Goal: Complete Application Form: Complete application form

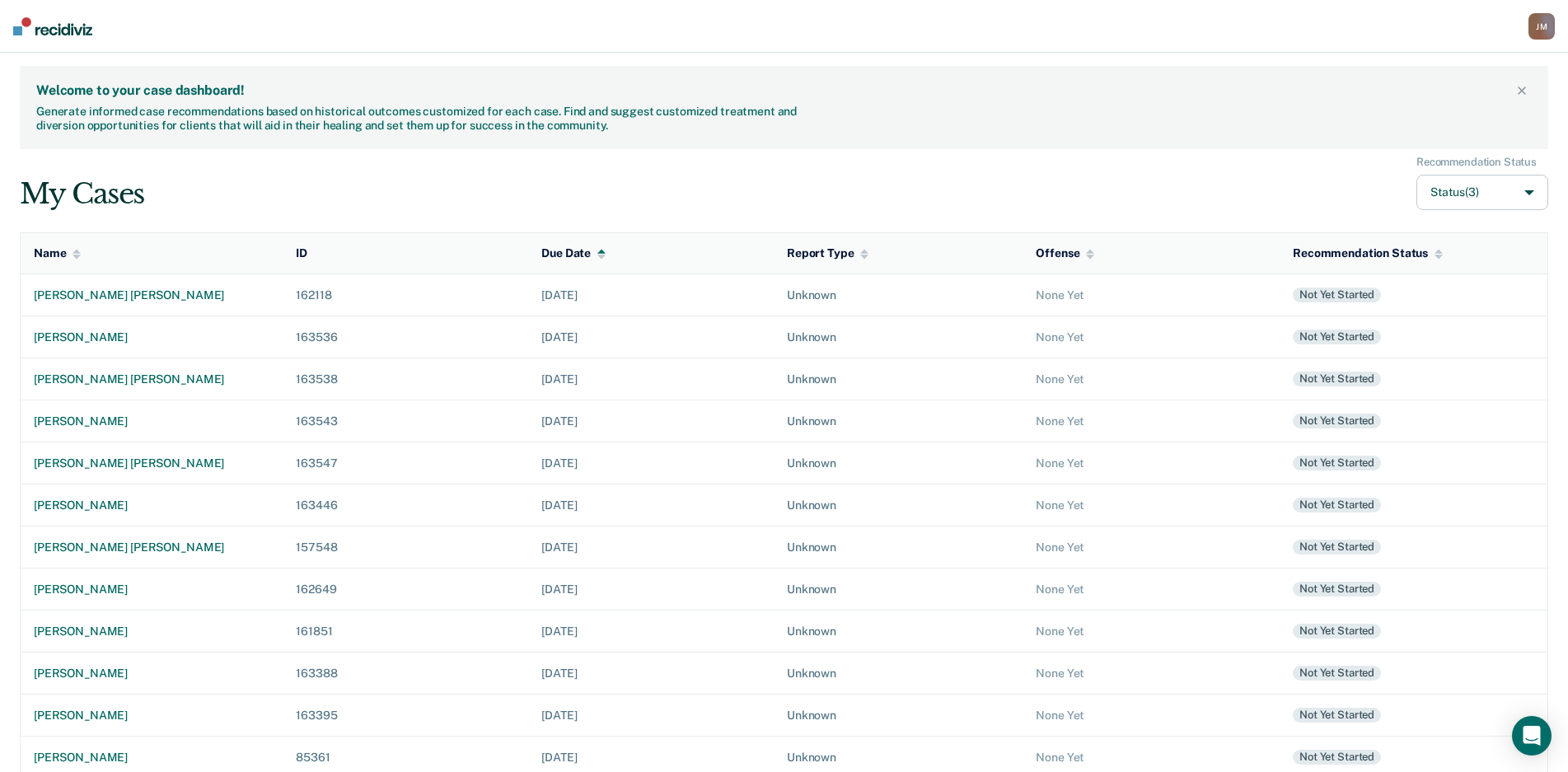
scroll to position [285, 0]
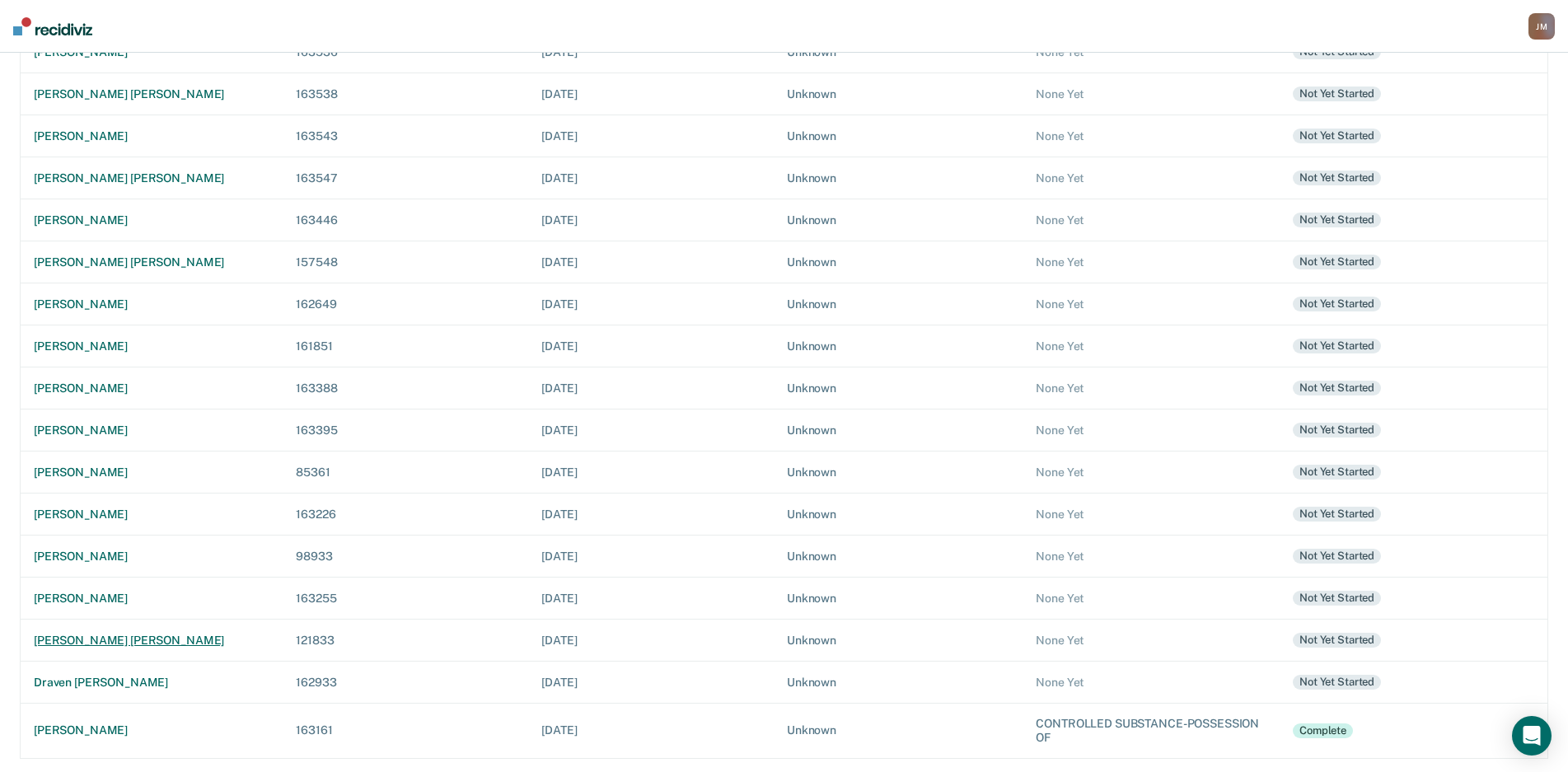
click at [133, 637] on div "[PERSON_NAME] [PERSON_NAME]" at bounding box center [151, 641] width 235 height 14
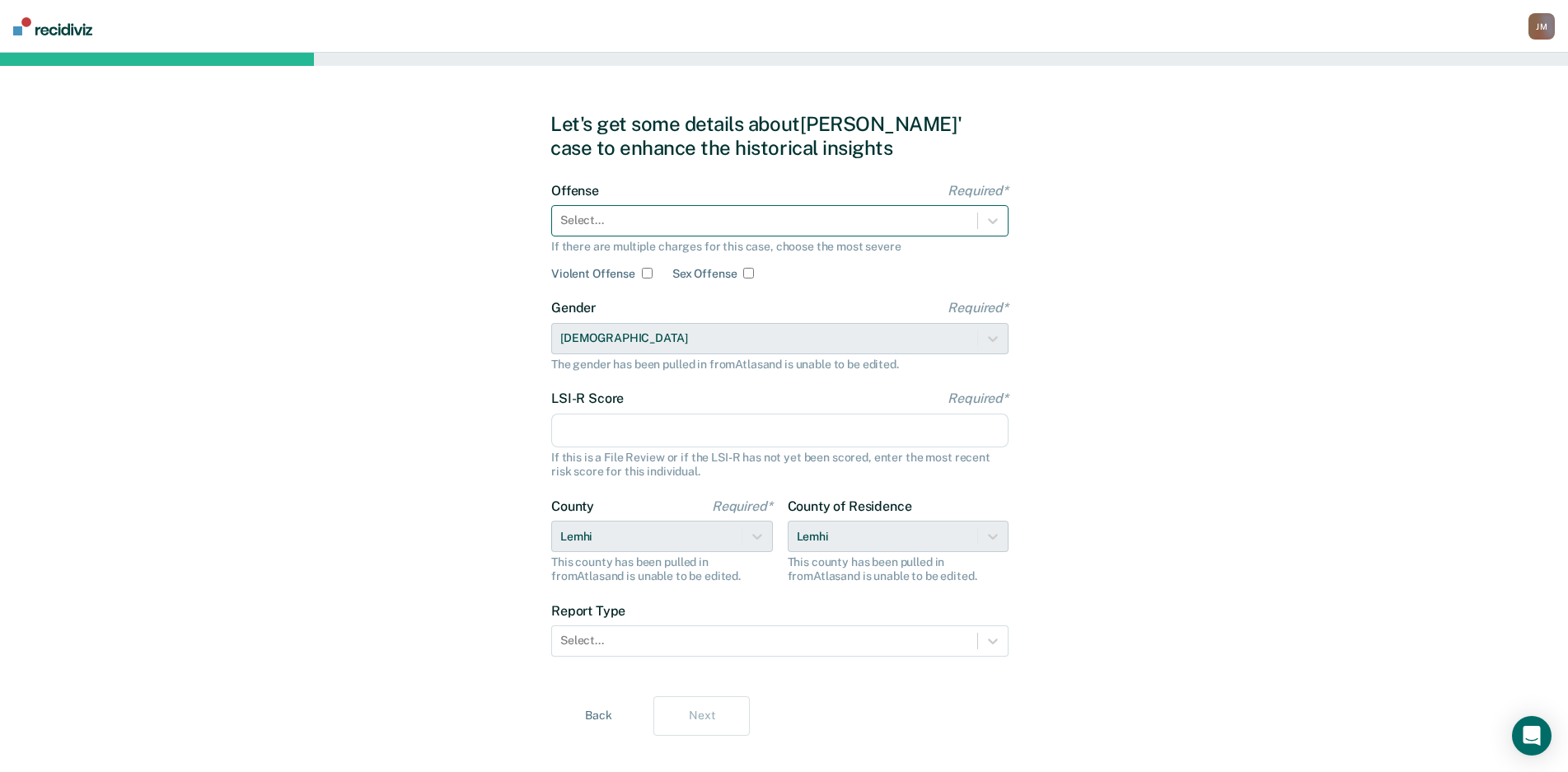
click at [660, 228] on div at bounding box center [764, 220] width 409 height 17
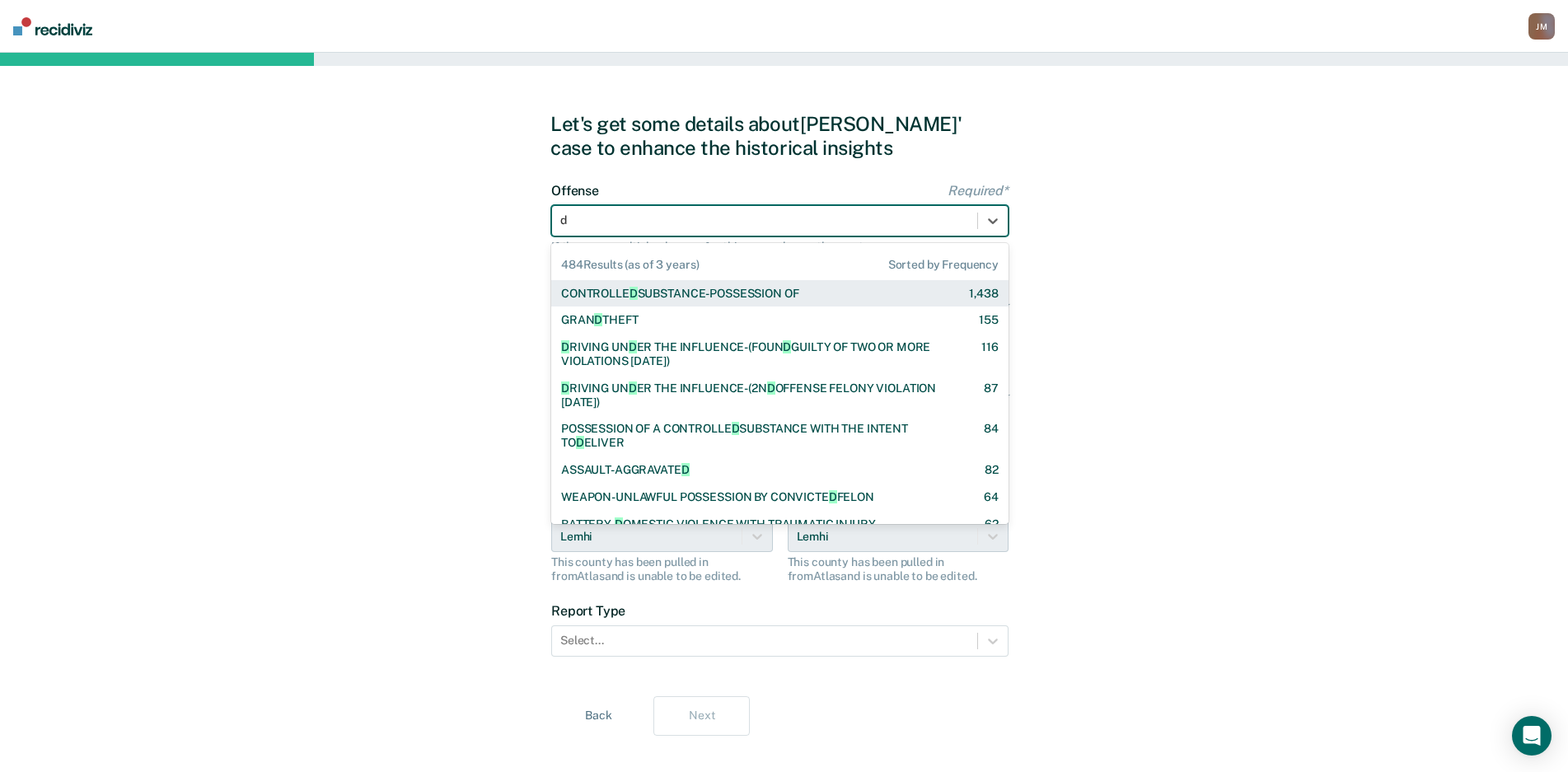
type input "dr"
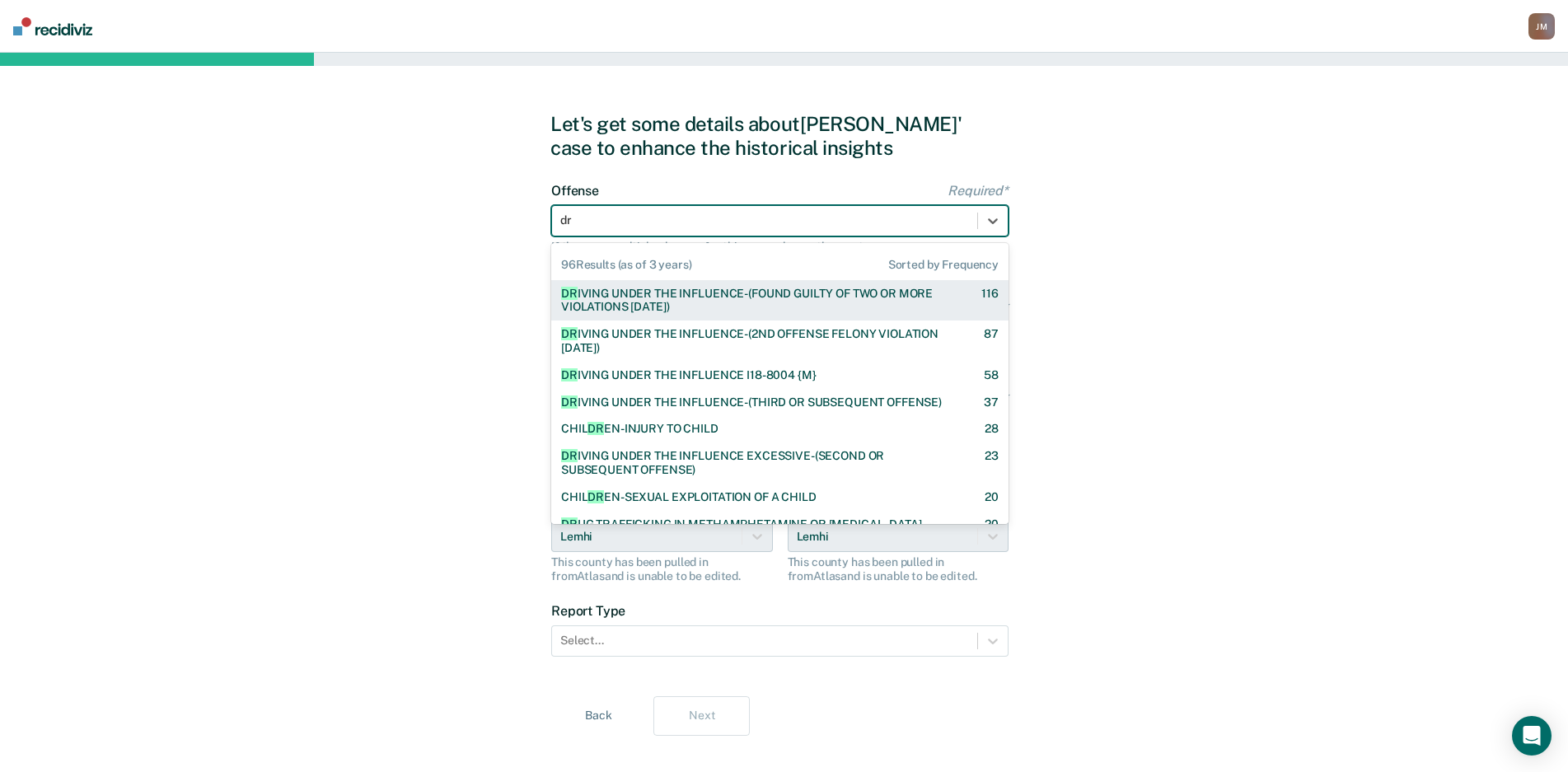
click at [670, 299] on div "DR [PERSON_NAME] UNDER THE INFLUENCE-(FOUND GUILTY OF TWO OR MORE VIOLATIONS [D…" at bounding box center [756, 300] width 391 height 28
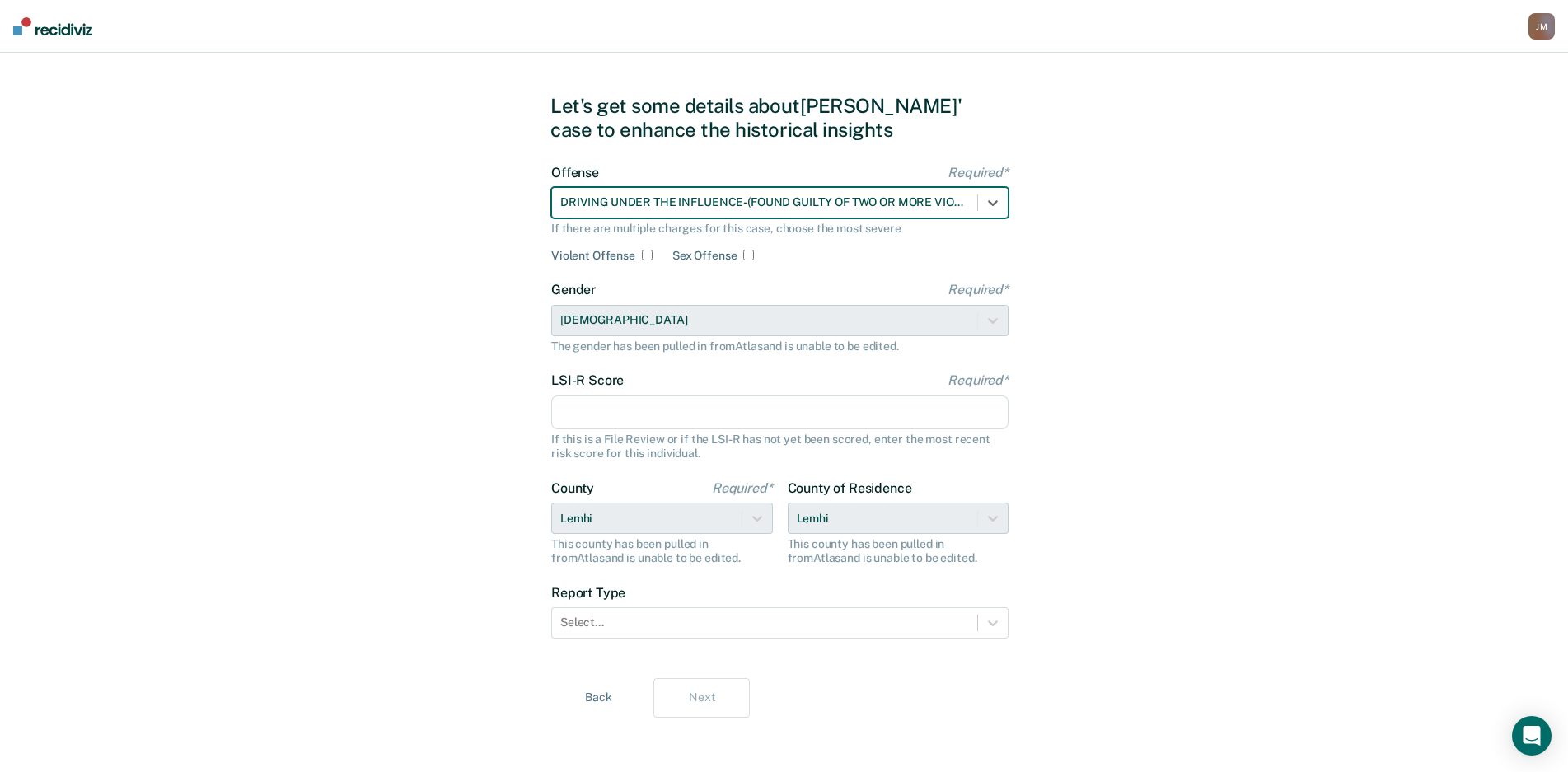
scroll to position [23, 0]
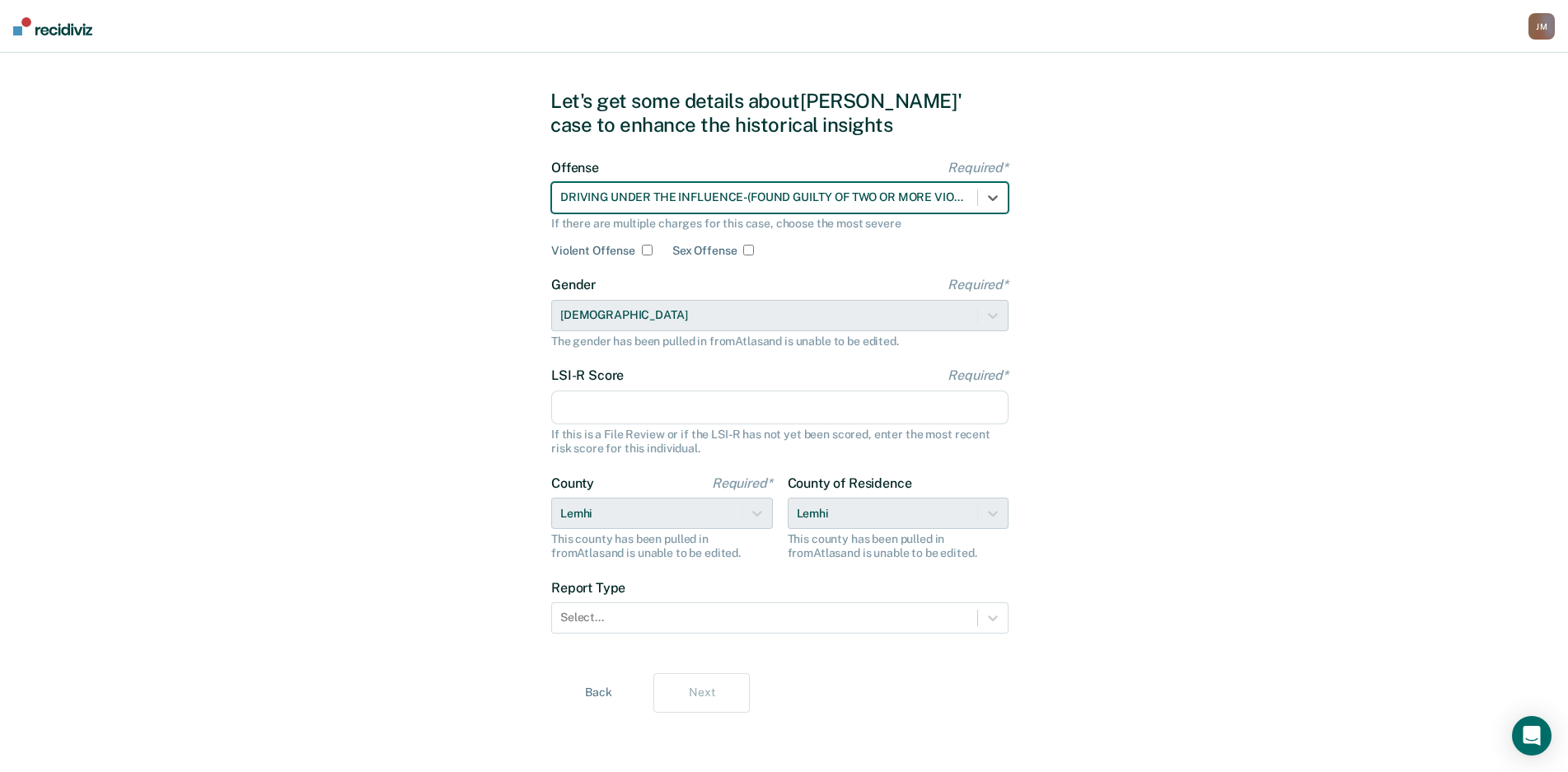
click at [685, 419] on input "LSI-R Score Required*" at bounding box center [780, 407] width 457 height 35
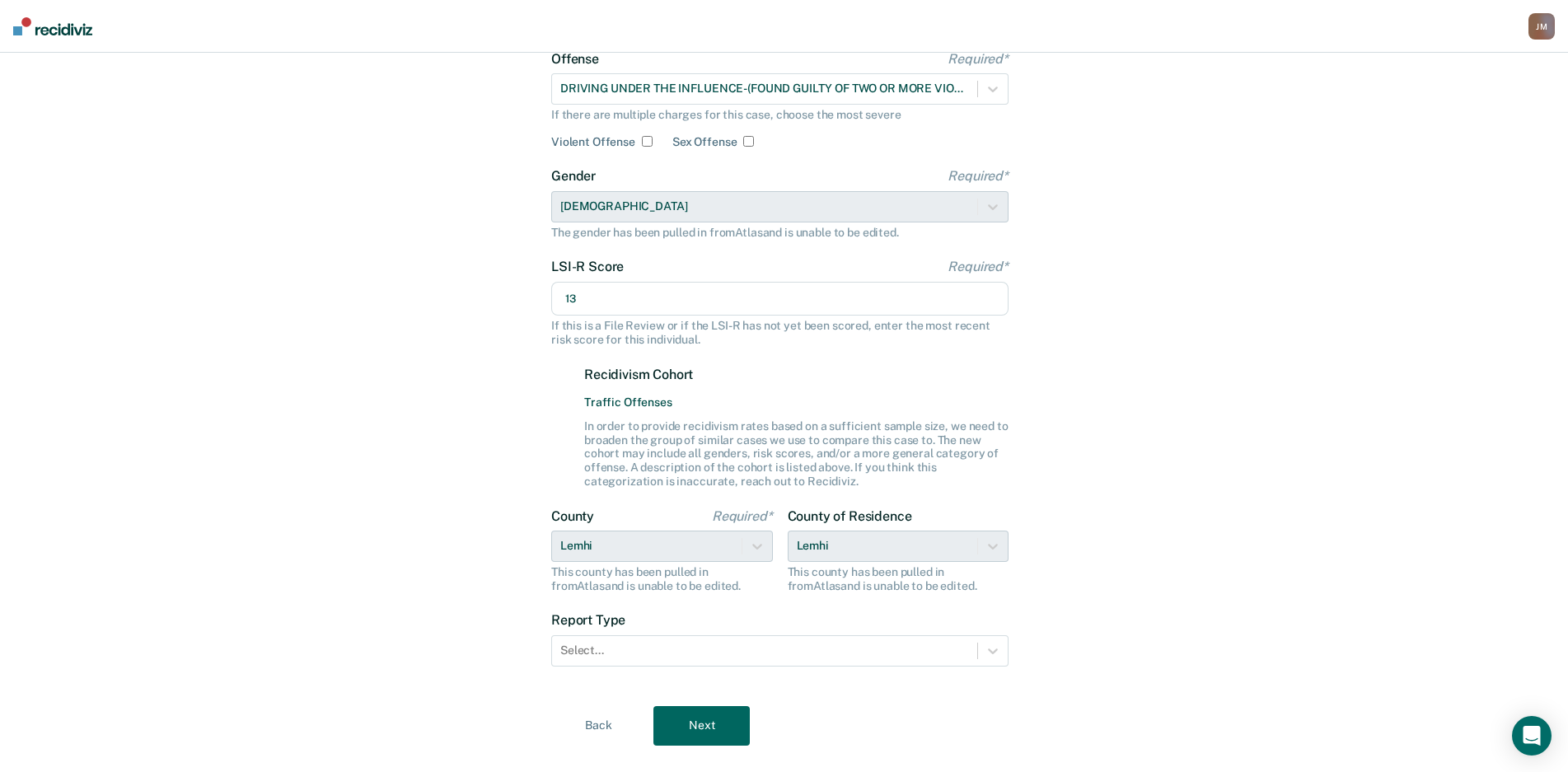
scroll to position [165, 0]
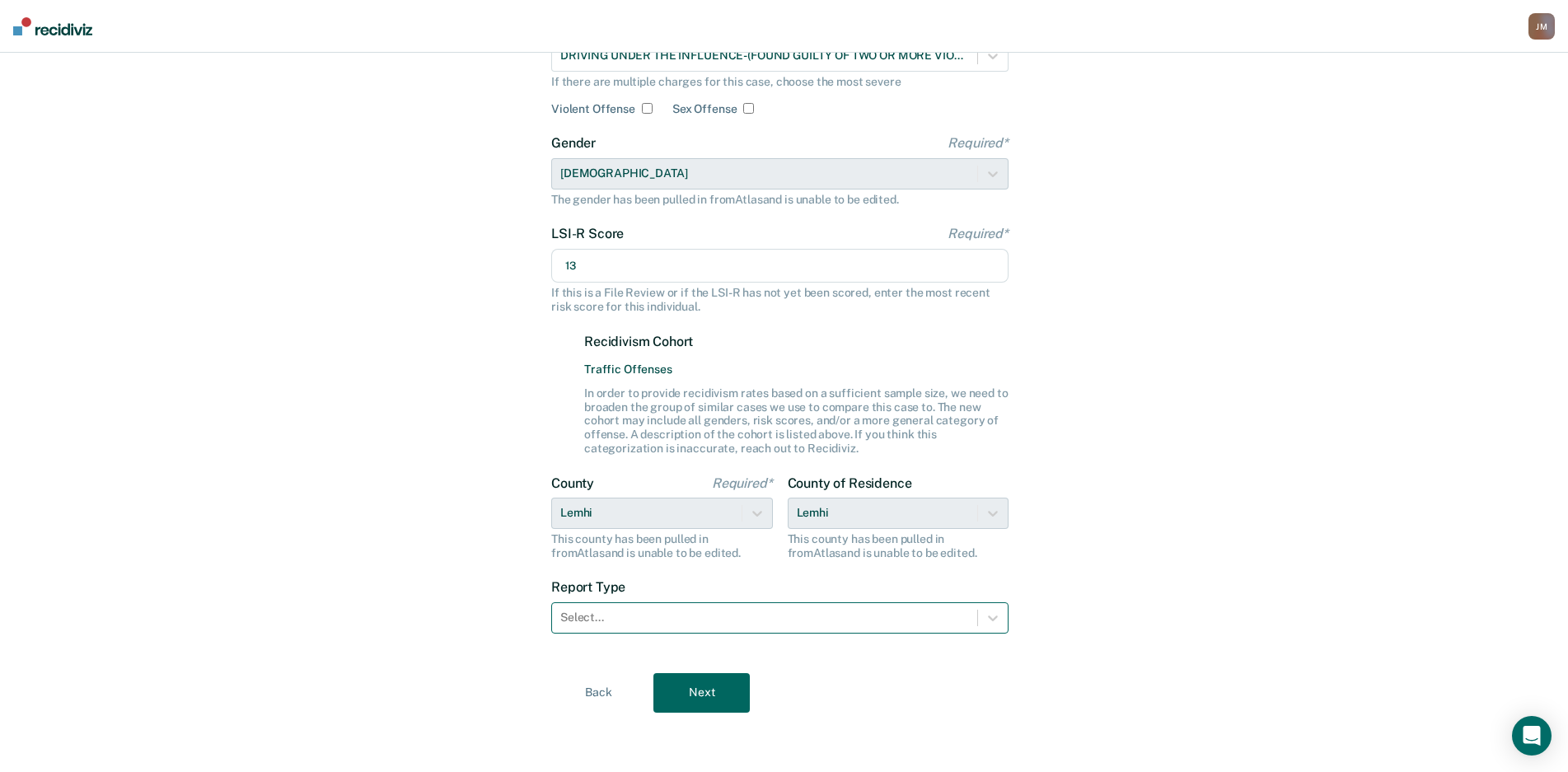
type input "13"
click at [855, 623] on div at bounding box center [764, 617] width 409 height 17
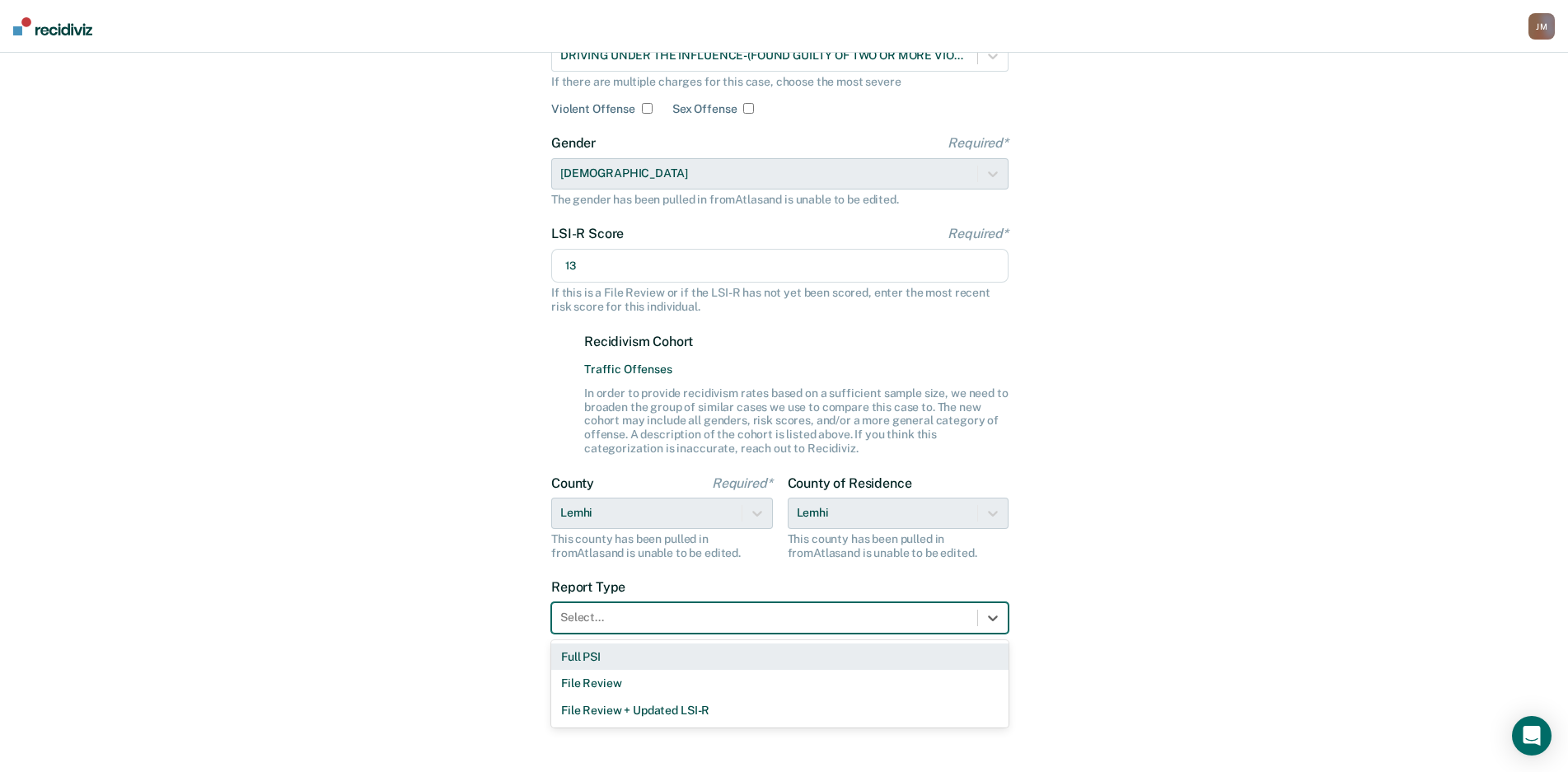
click at [695, 665] on div "Full PSI" at bounding box center [780, 657] width 457 height 27
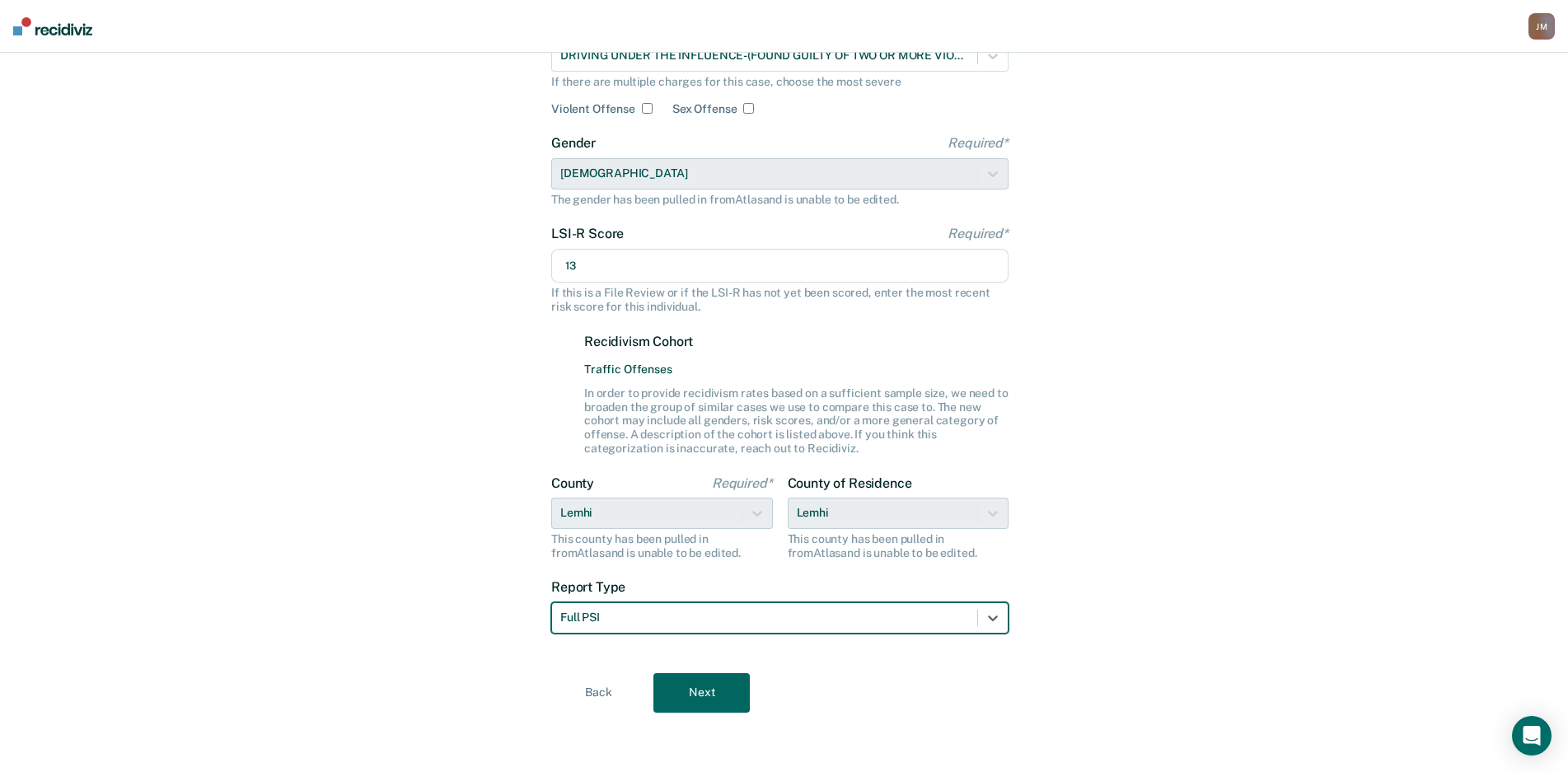
click at [694, 685] on button "Next" at bounding box center [702, 692] width 97 height 39
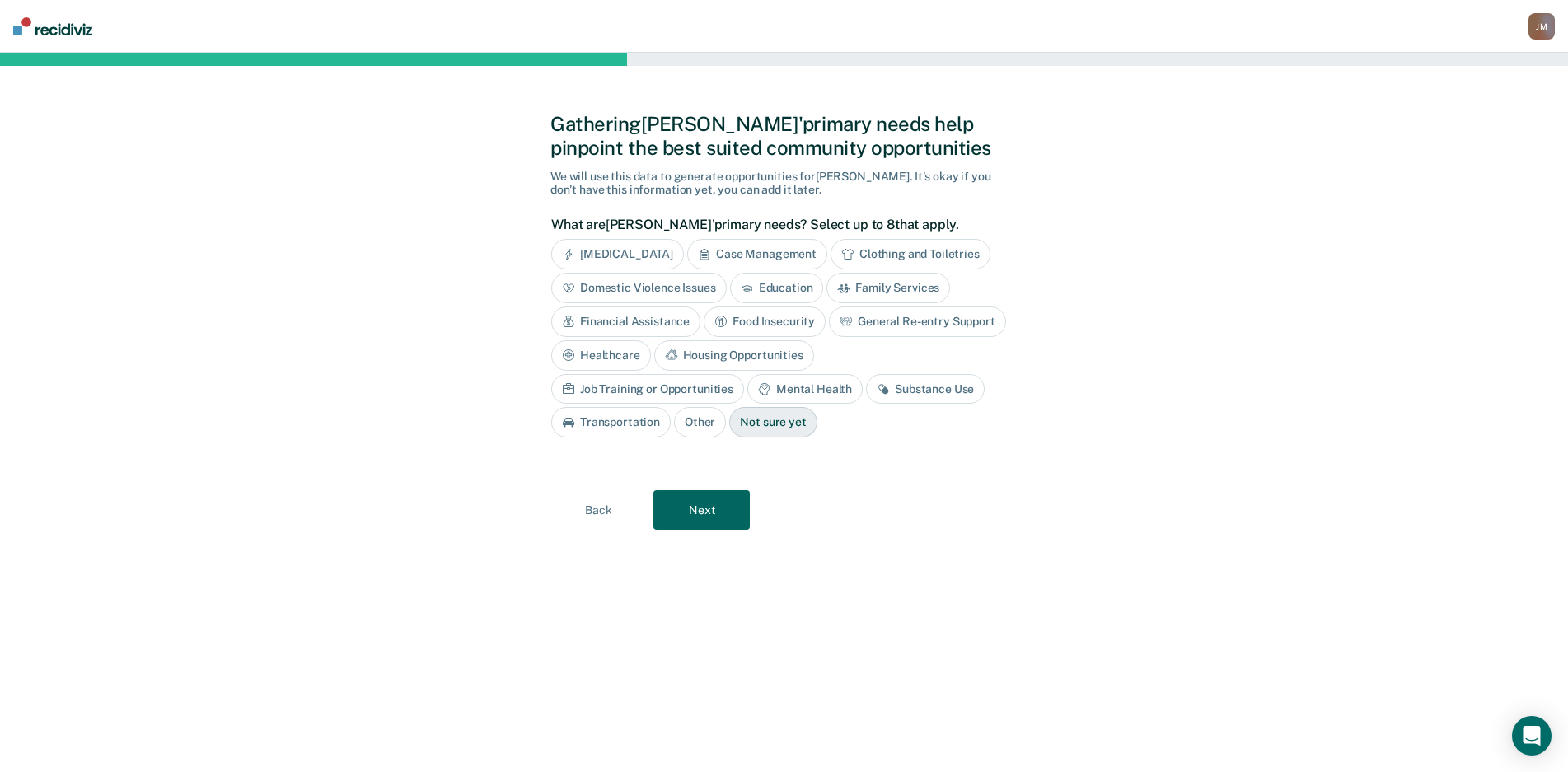
scroll to position [0, 0]
click at [703, 522] on button "Next" at bounding box center [710, 510] width 97 height 39
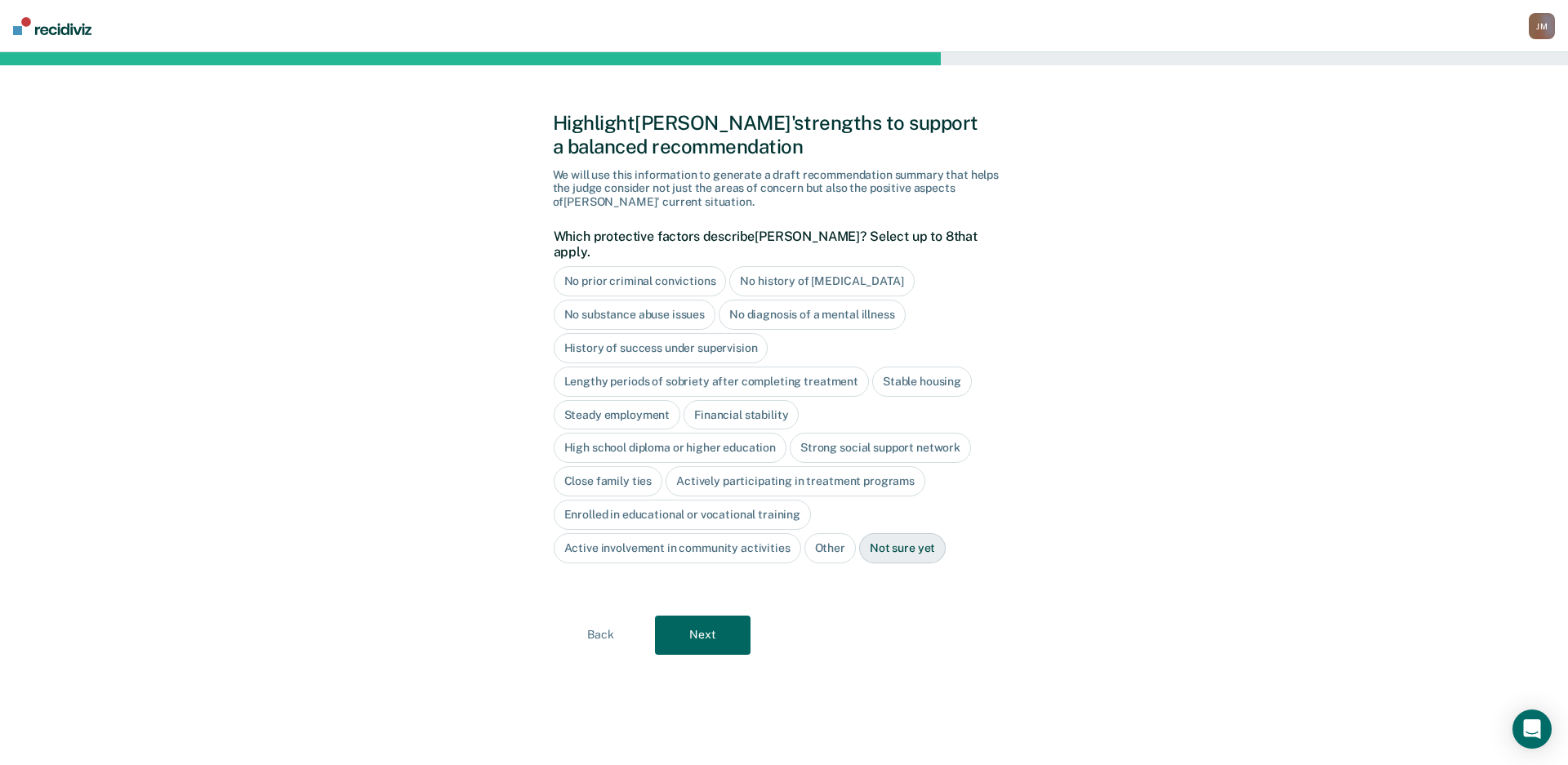
click at [706, 644] on div "Highlight [PERSON_NAME]' strengths to support a balanced recommendation We will…" at bounding box center [784, 409] width 463 height 674
click at [718, 580] on form "Which protective factors describe [PERSON_NAME] ? Select up to 8 that apply. No…" at bounding box center [780, 412] width 453 height 367
click at [718, 620] on button "Next" at bounding box center [703, 635] width 96 height 39
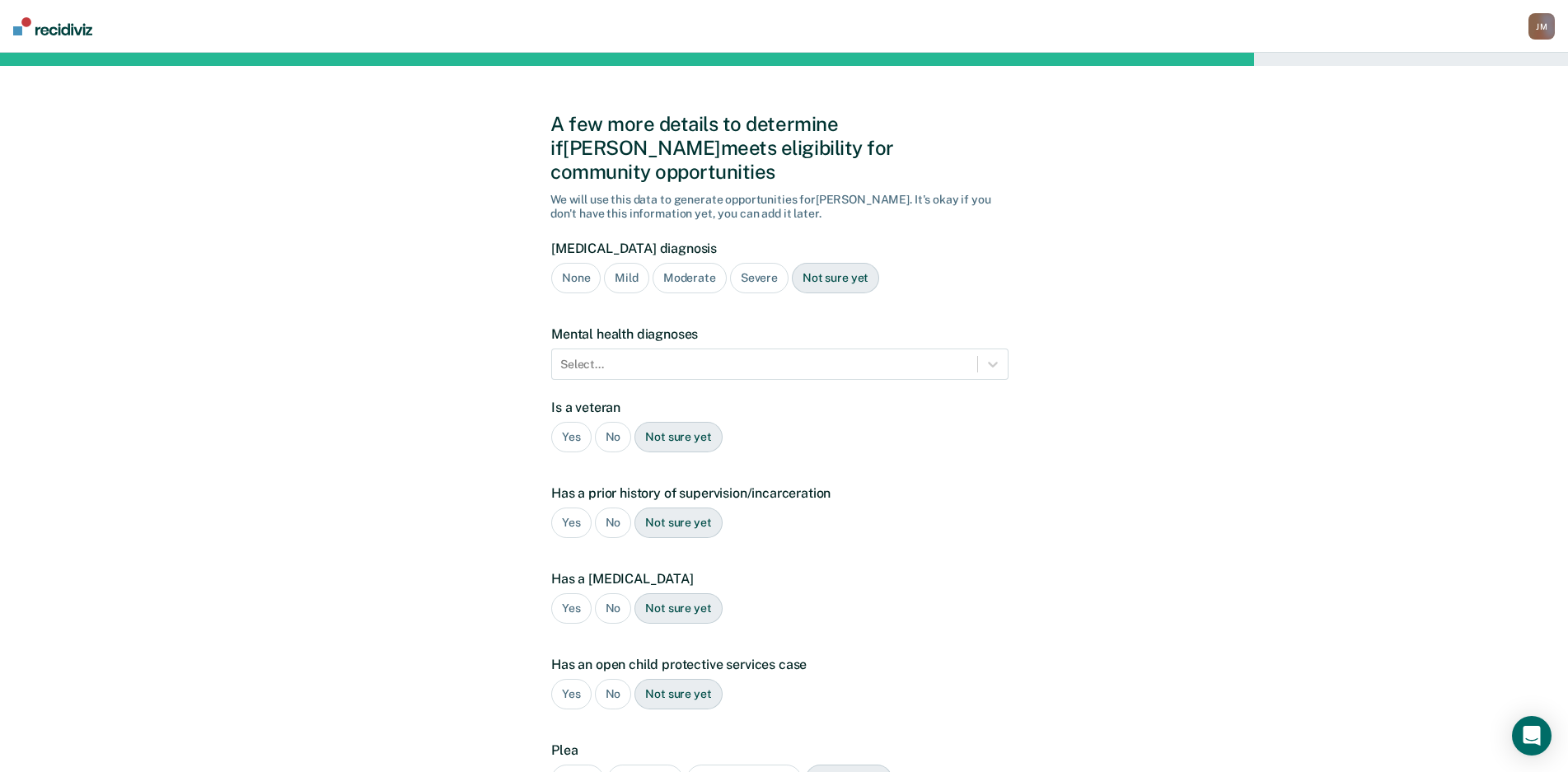
click at [675, 263] on div "Moderate" at bounding box center [689, 278] width 74 height 30
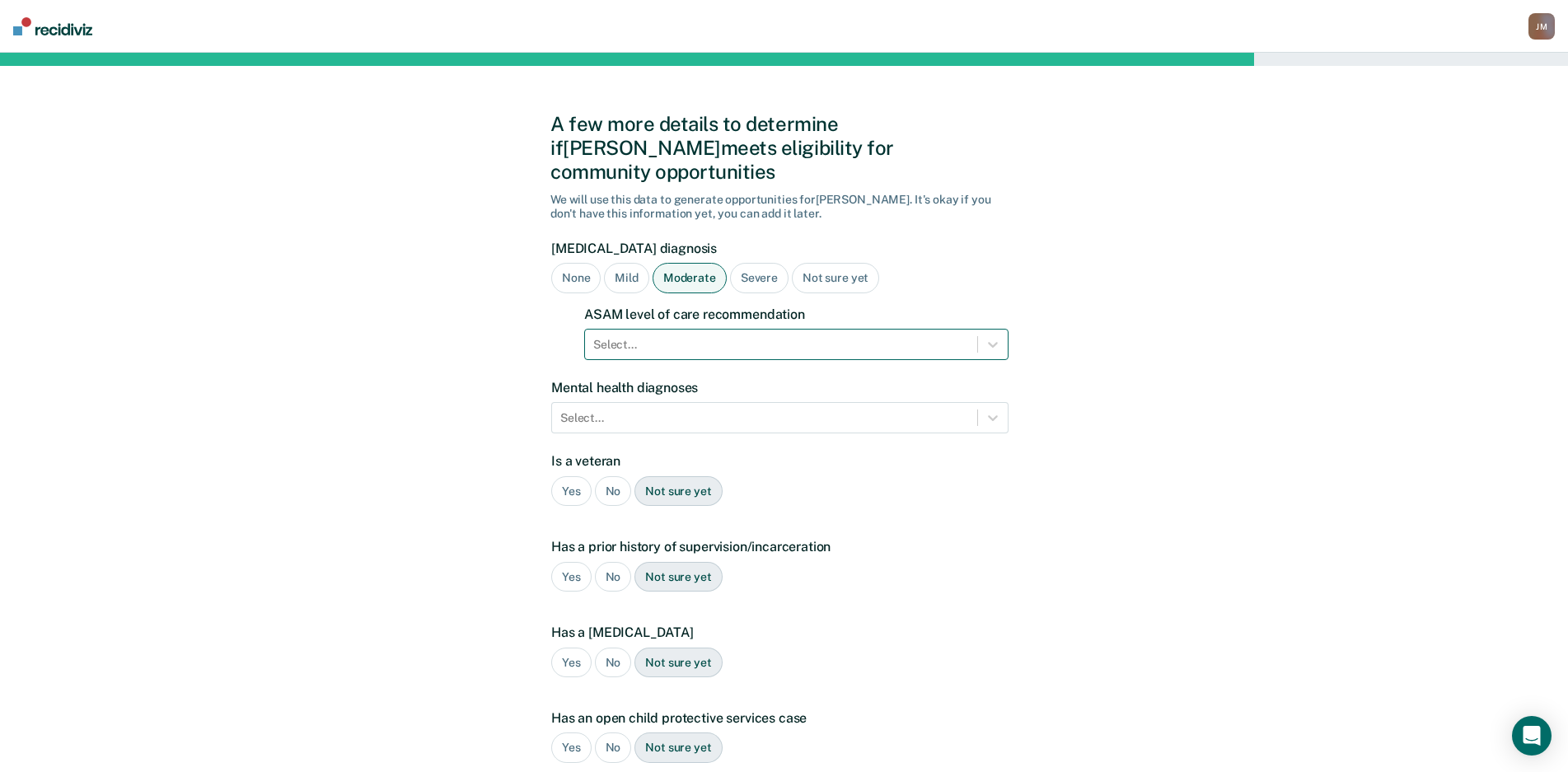
click at [681, 333] on div "Select..." at bounding box center [781, 344] width 392 height 24
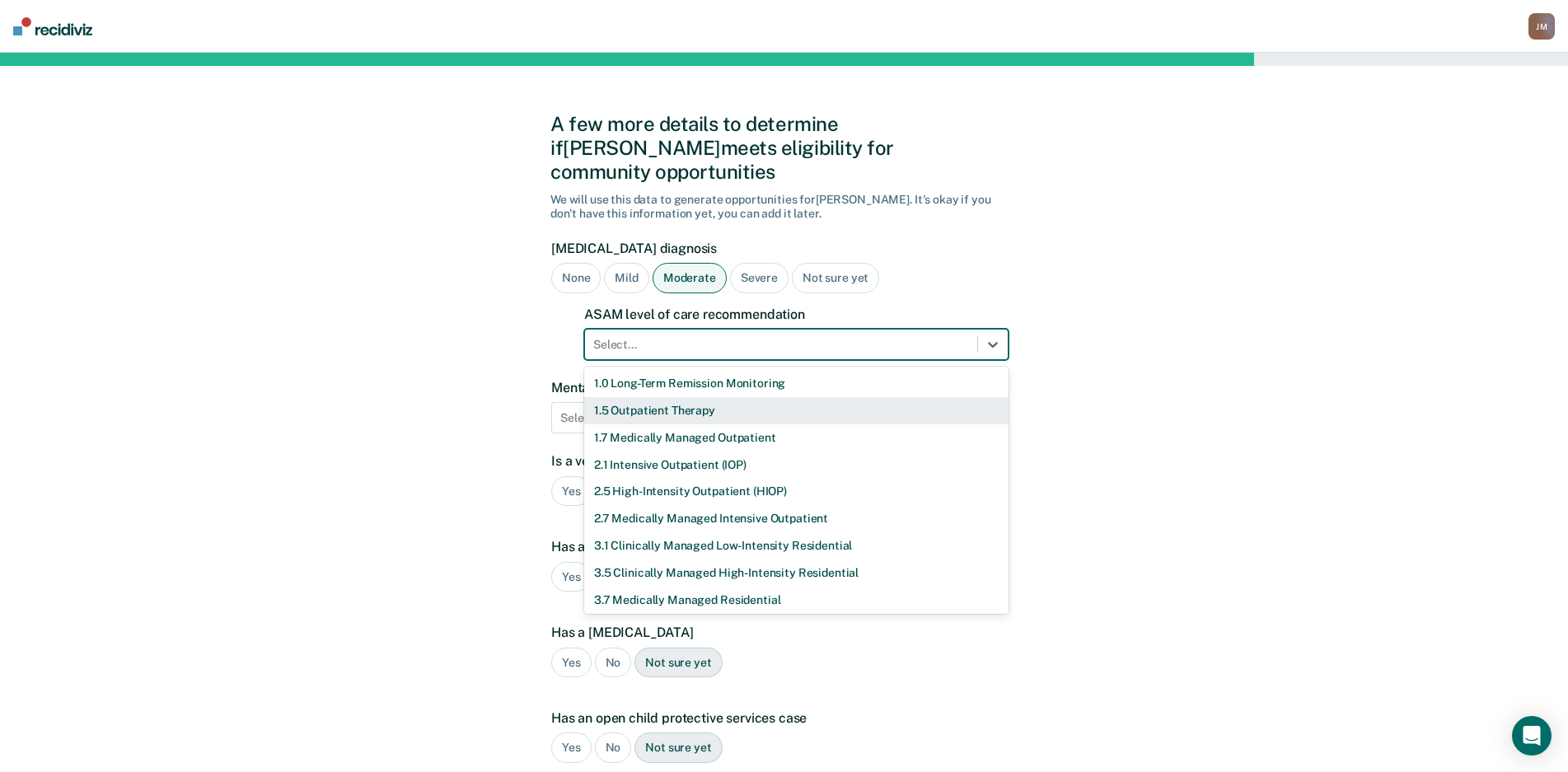
click at [681, 397] on div "1.5 Outpatient Therapy" at bounding box center [797, 411] width 424 height 27
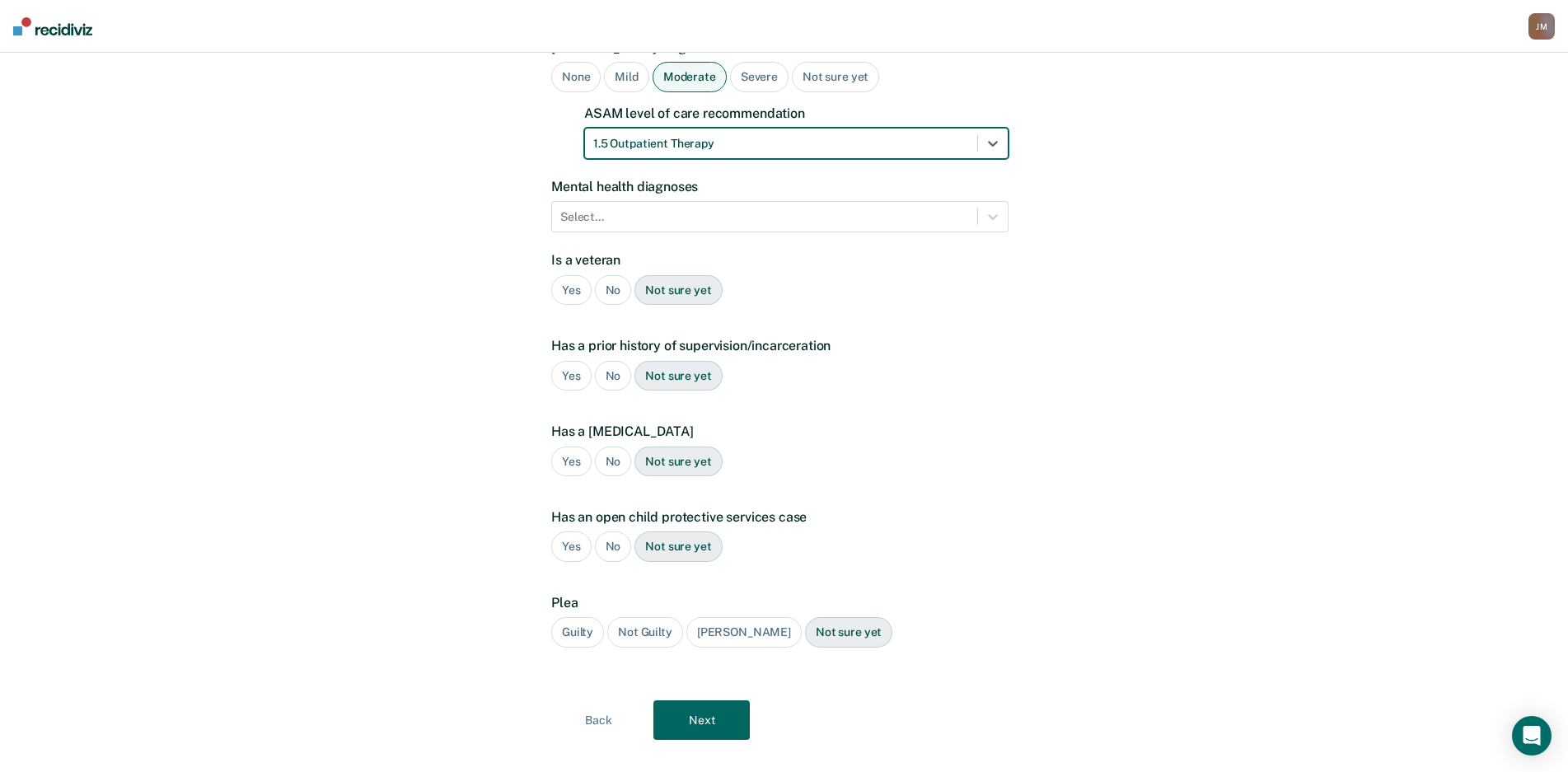
scroll to position [204, 0]
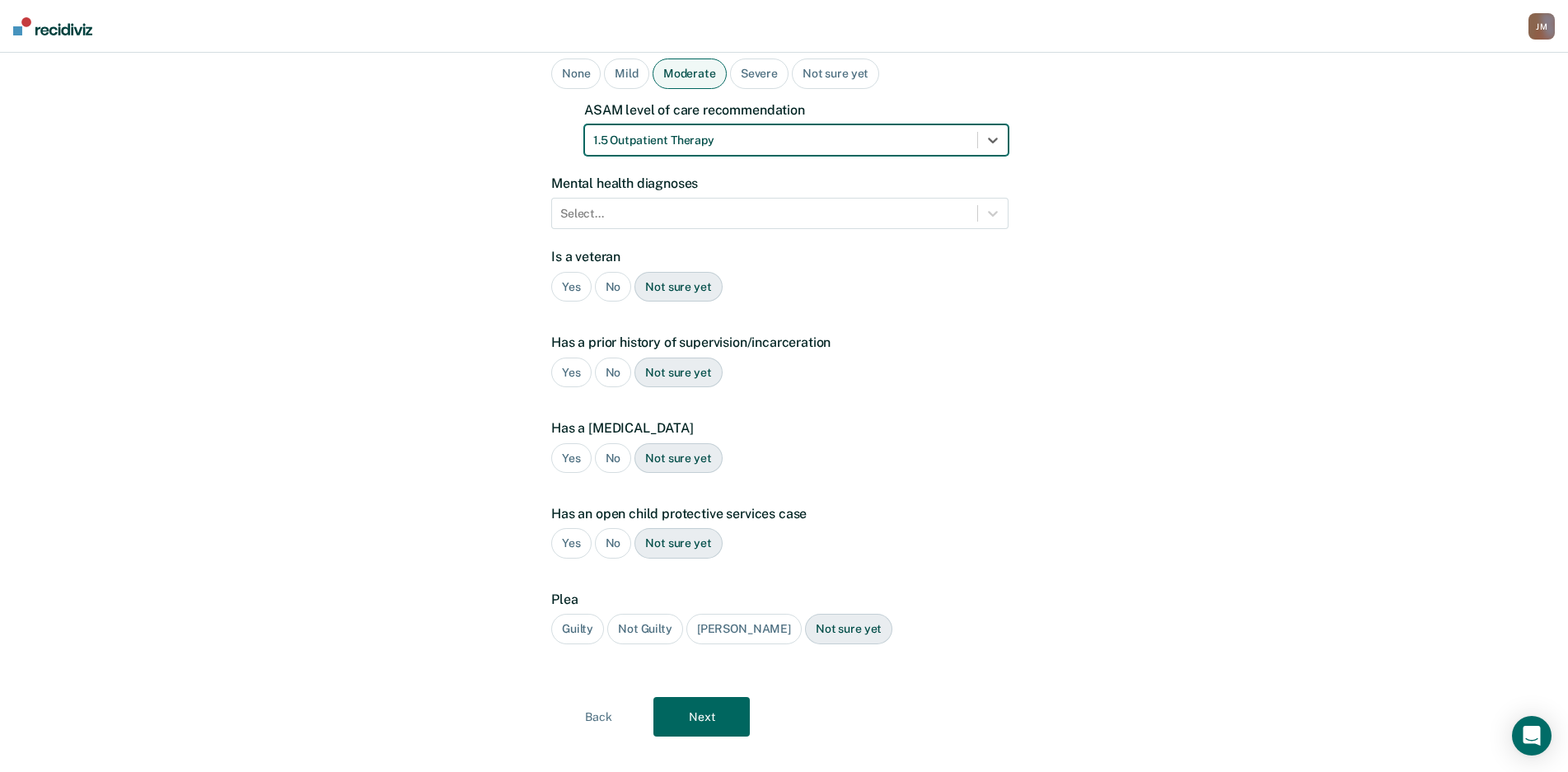
click at [567, 272] on div "Yes" at bounding box center [571, 287] width 40 height 30
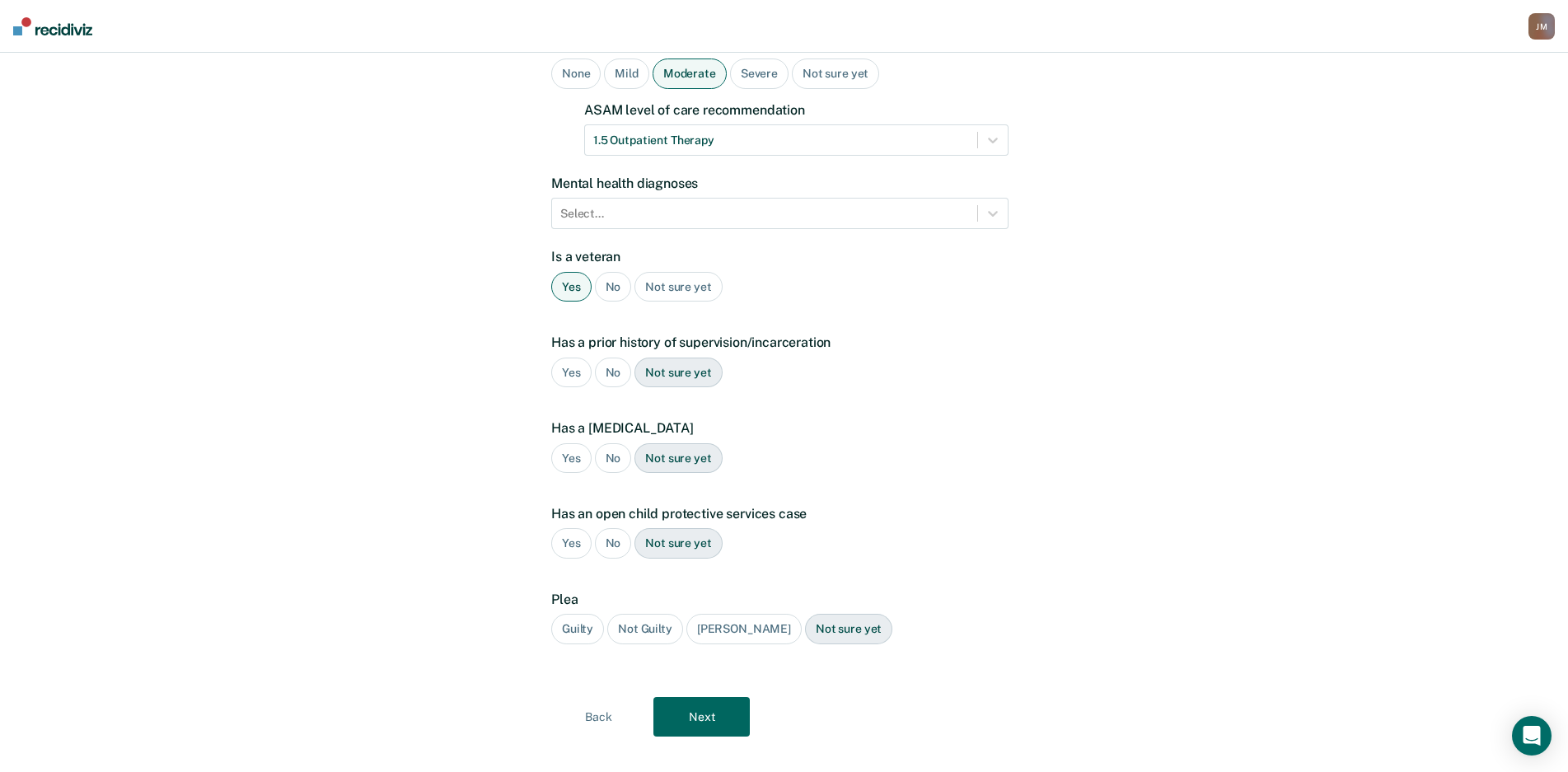
click at [570, 358] on div "Yes" at bounding box center [571, 373] width 40 height 30
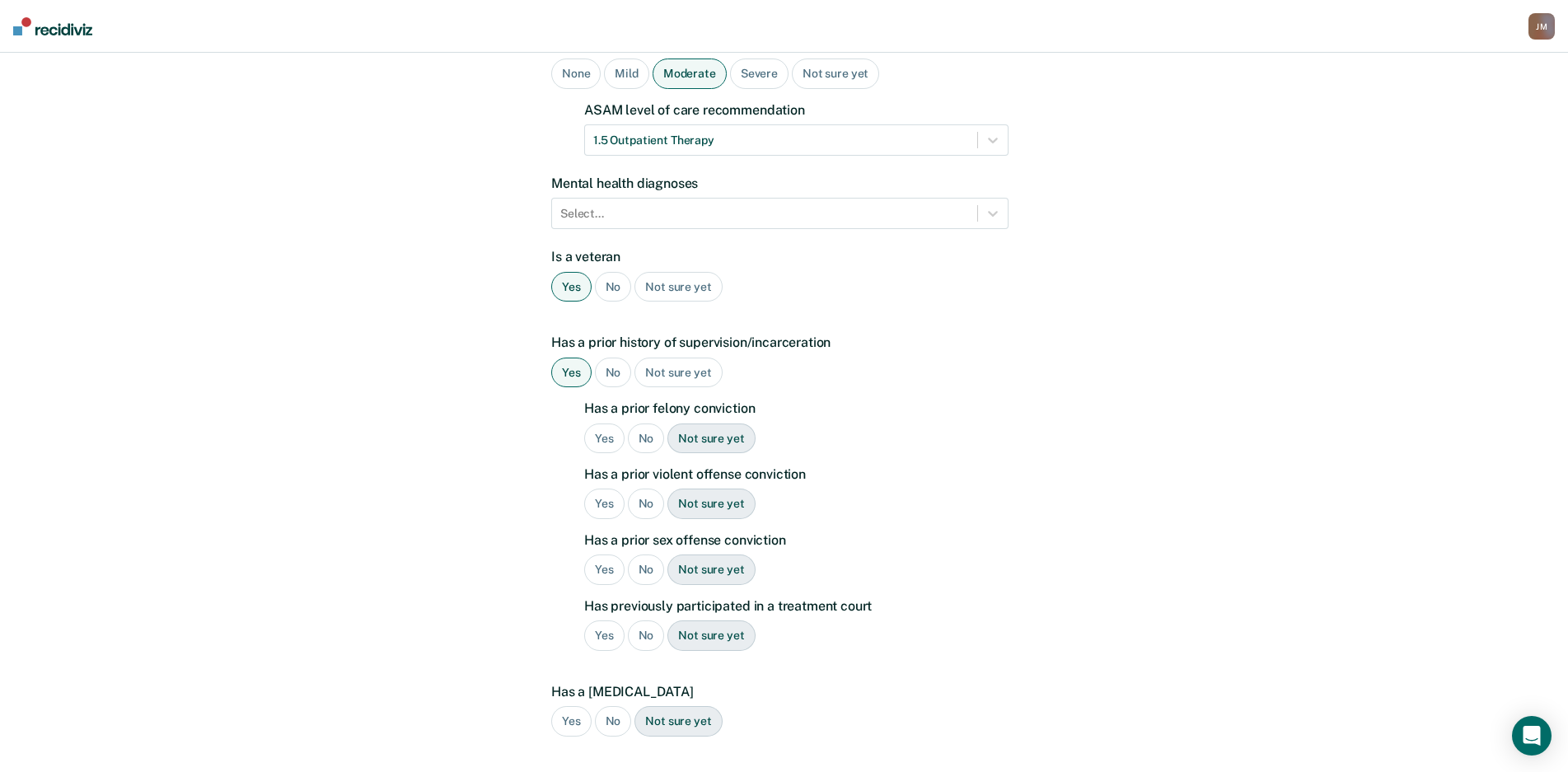
click at [606, 423] on div "Yes" at bounding box center [604, 438] width 40 height 30
click at [604, 488] on div "Yes" at bounding box center [604, 504] width 40 height 30
click at [639, 555] on div "No" at bounding box center [646, 570] width 37 height 30
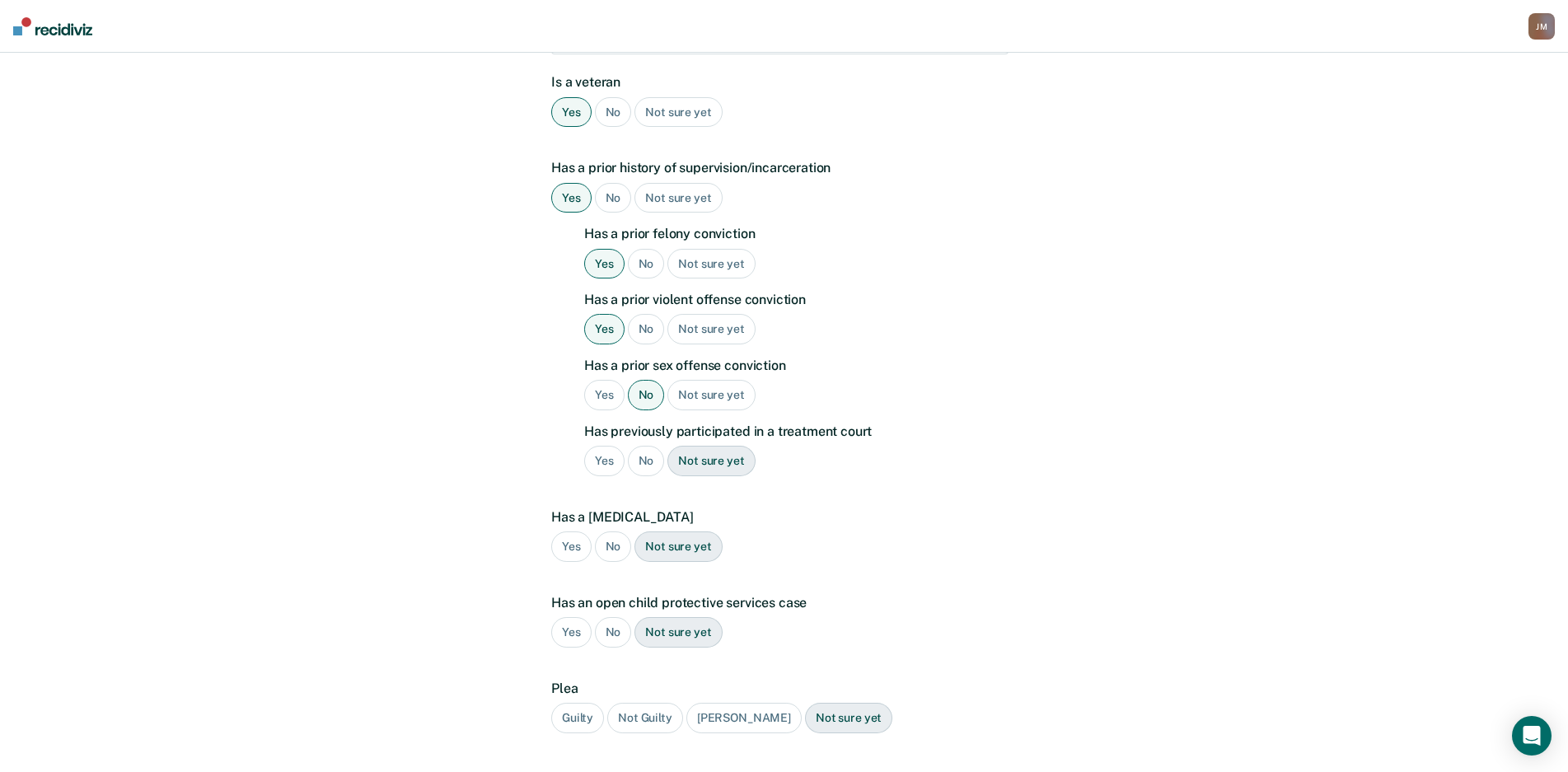
scroll to position [468, 0]
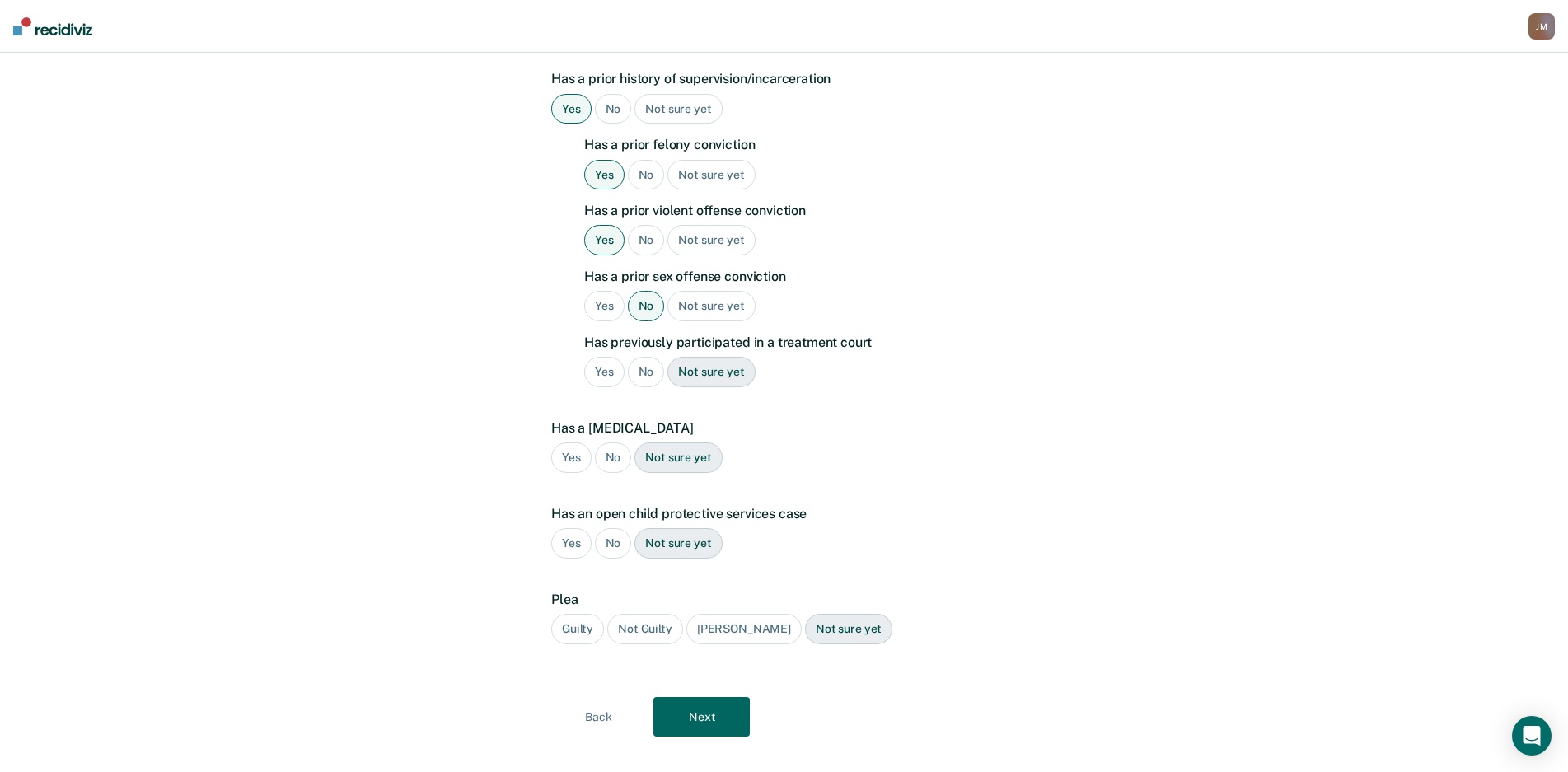
click at [601, 357] on div "Yes" at bounding box center [604, 372] width 40 height 30
click at [587, 614] on div "Guilty" at bounding box center [577, 629] width 53 height 30
click at [692, 697] on button "Next" at bounding box center [702, 717] width 97 height 39
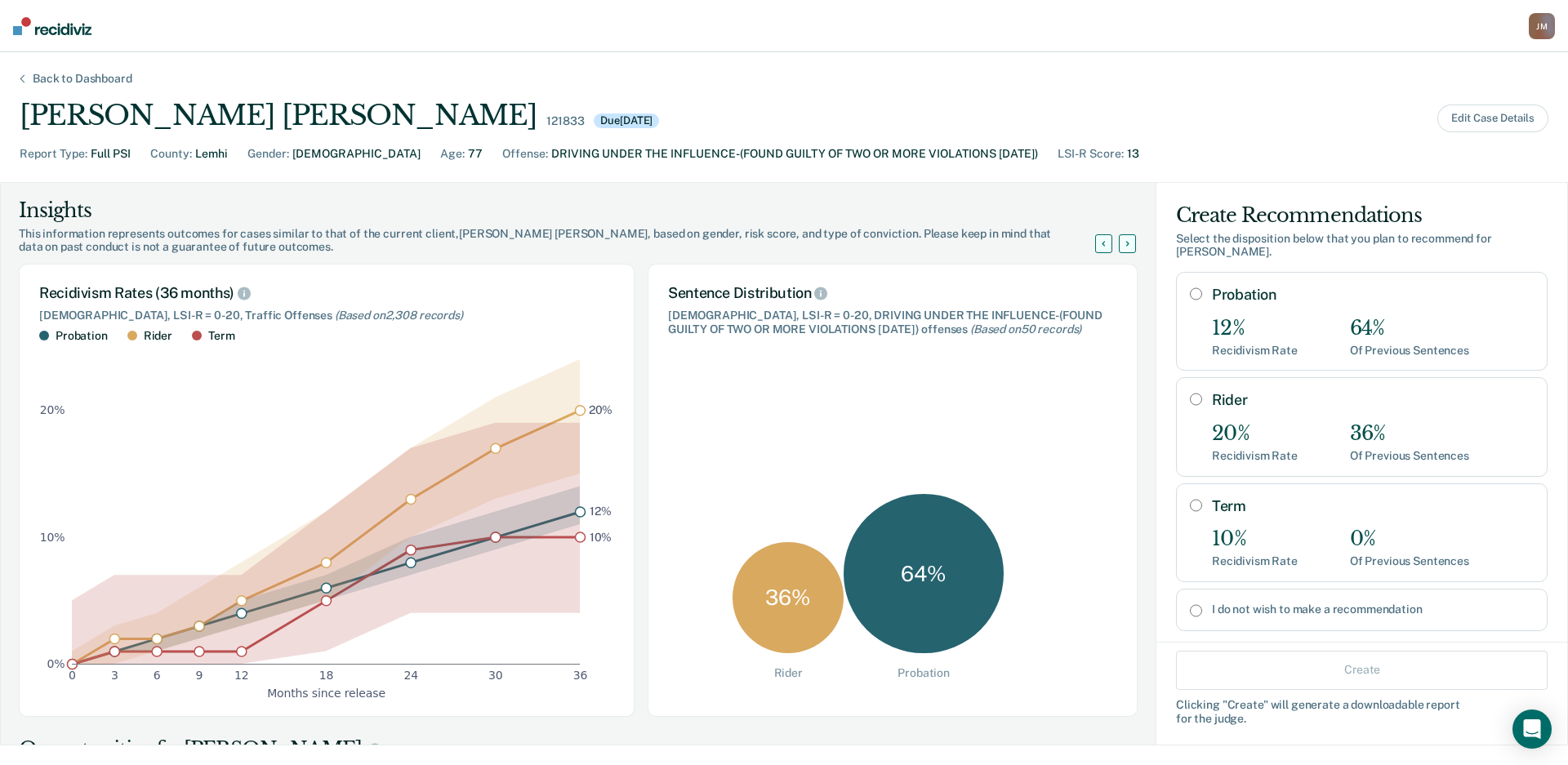
click at [1322, 329] on div "12% Recidivism Rate 64% Of Previous Sentences" at bounding box center [1373, 337] width 322 height 41
radio input "true"
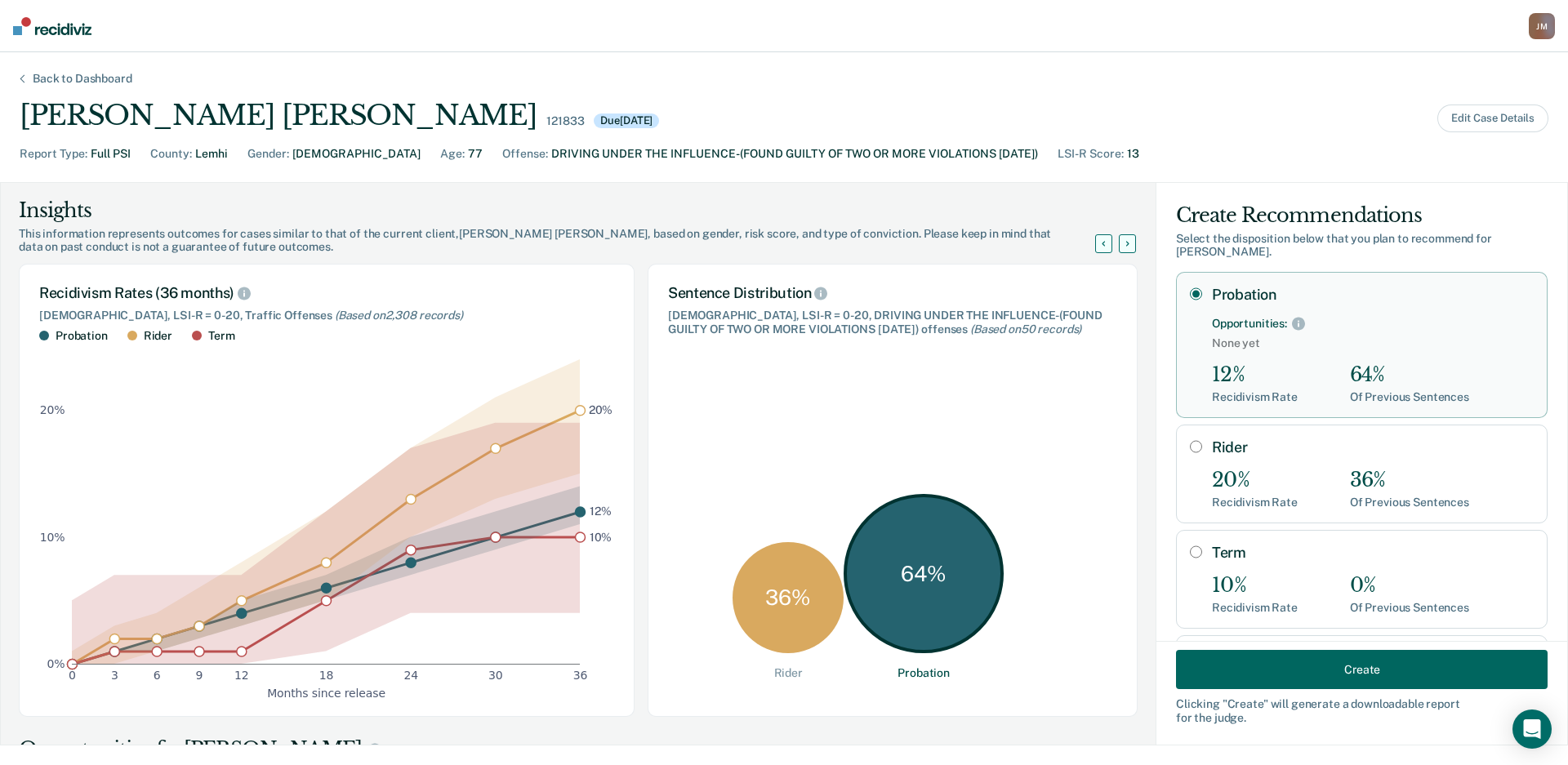
click at [1446, 659] on button "Create" at bounding box center [1361, 669] width 372 height 39
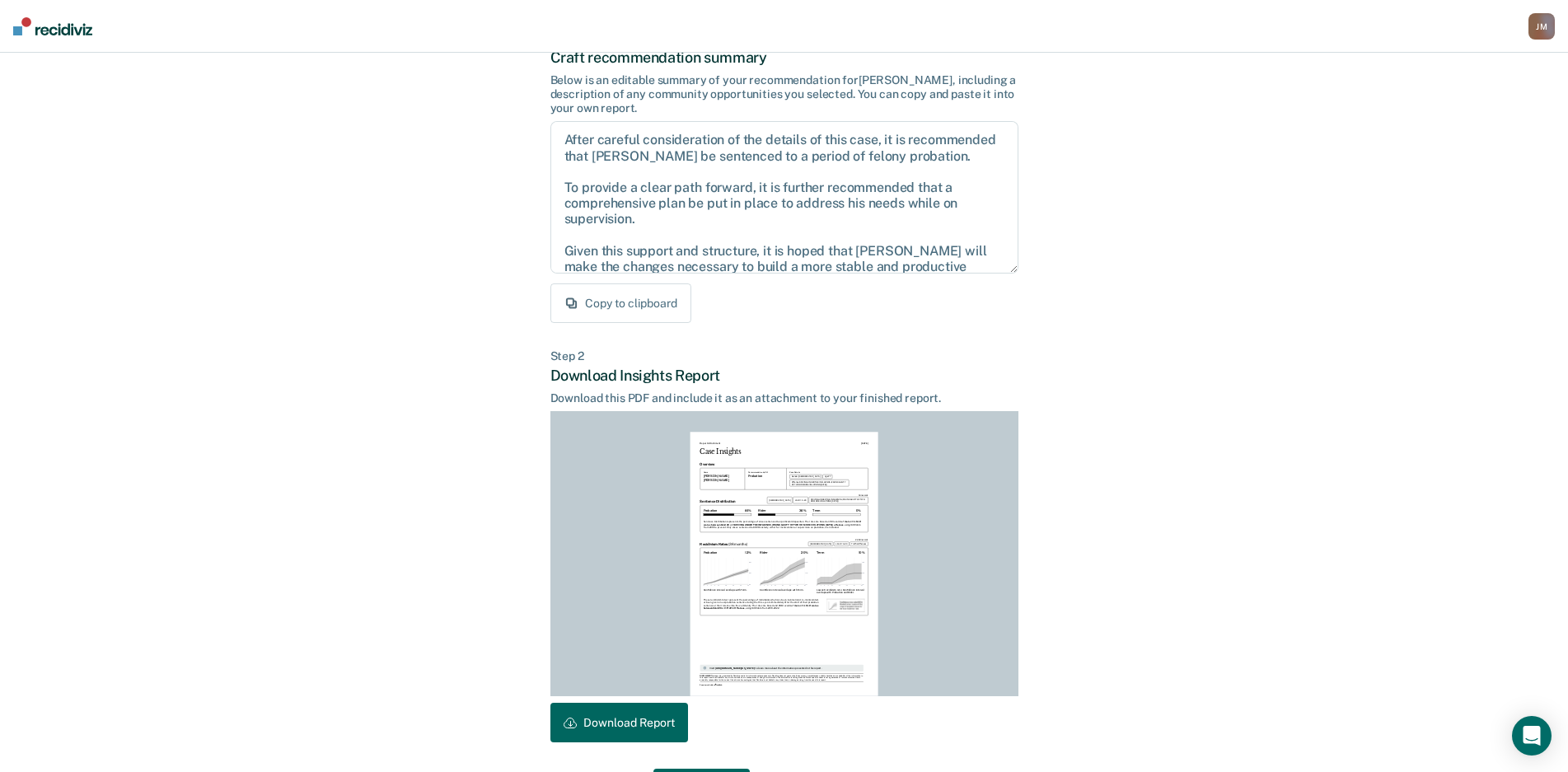
scroll to position [167, 0]
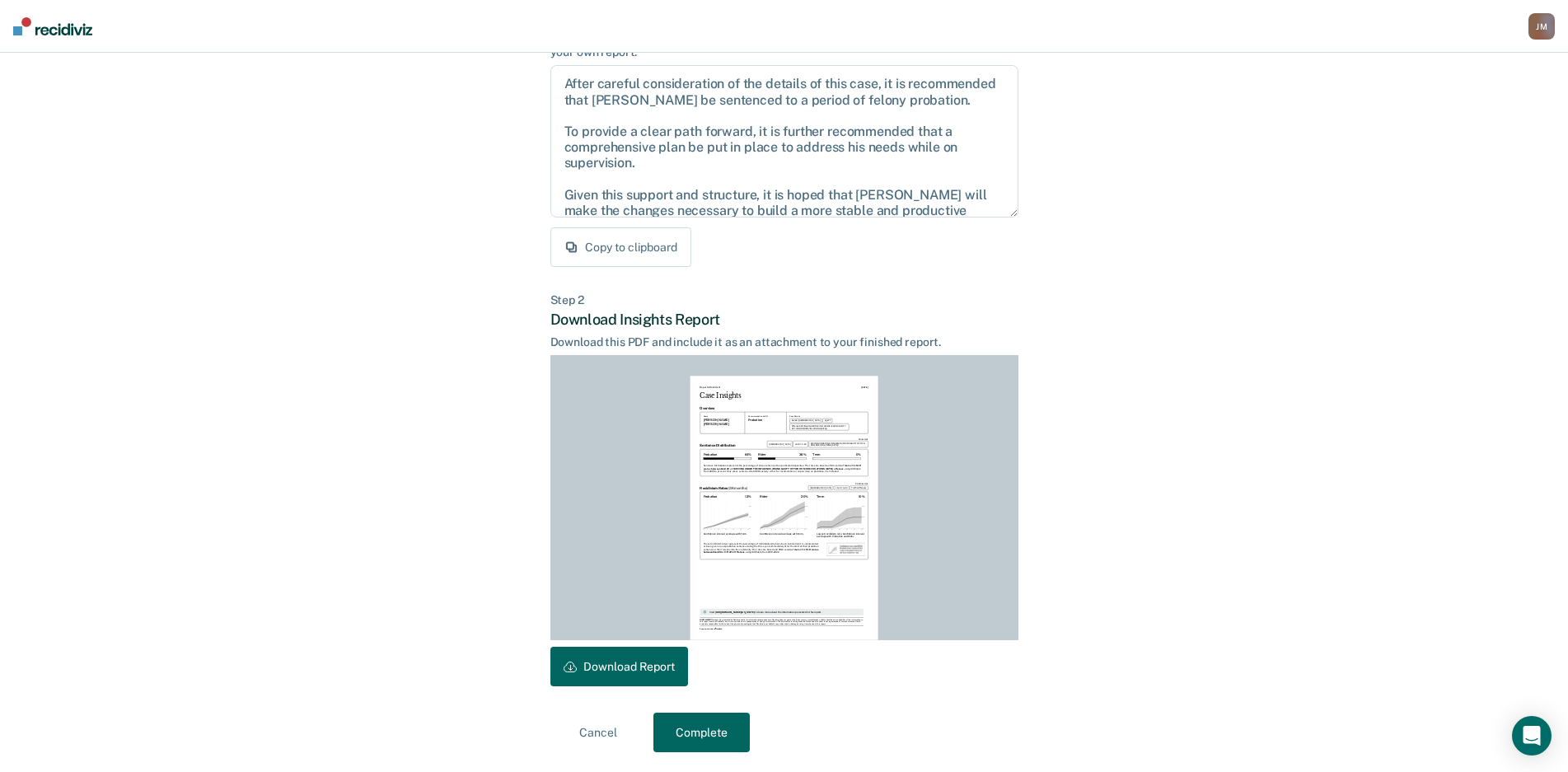
click at [669, 671] on button "Download Report" at bounding box center [619, 666] width 138 height 39
click at [669, 722] on button "Complete" at bounding box center [702, 733] width 97 height 39
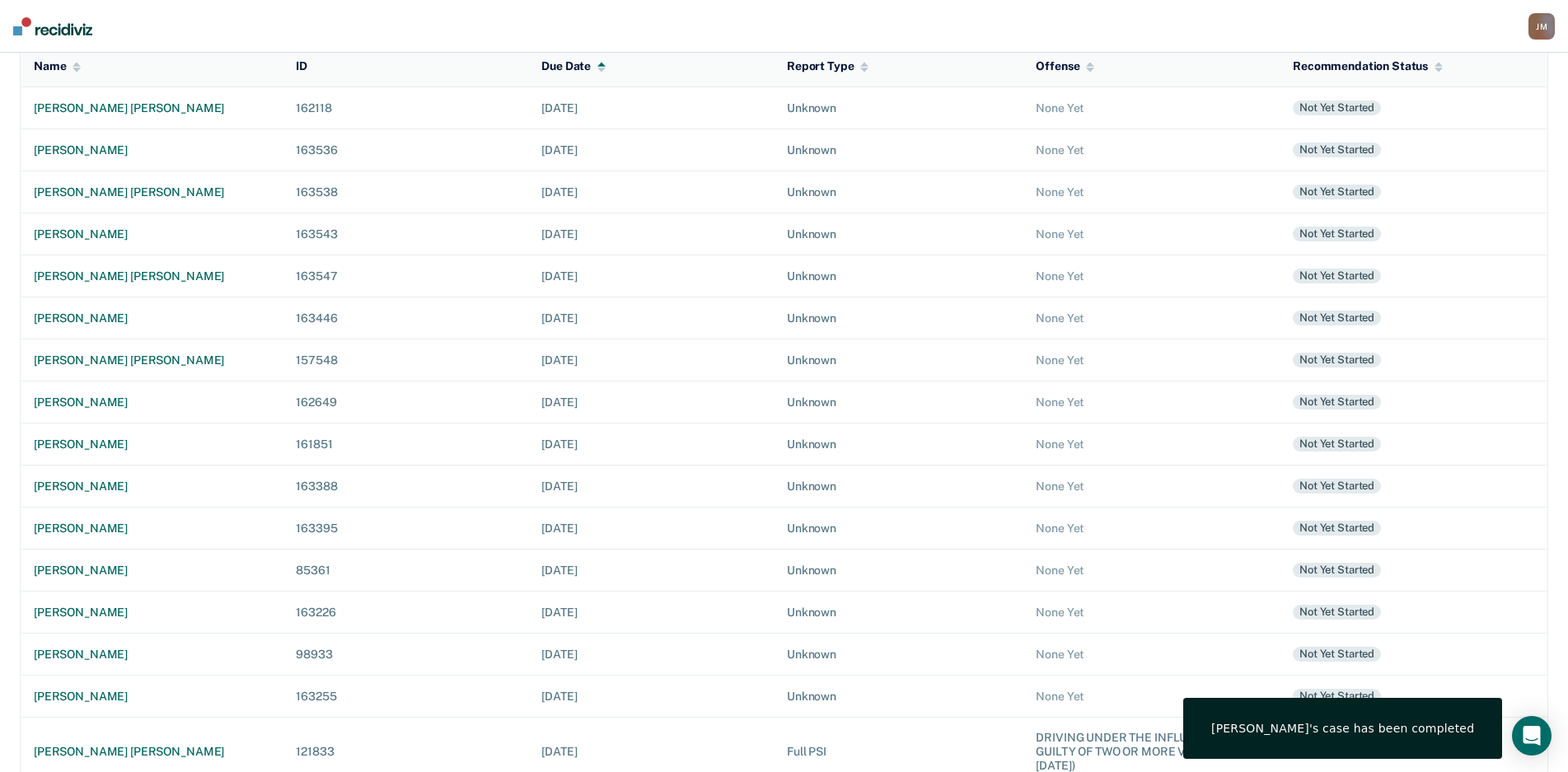
scroll to position [311, 0]
